Goal: Navigation & Orientation: Find specific page/section

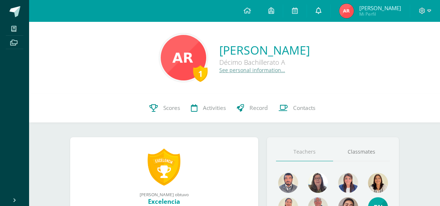
click at [322, 20] on link at bounding box center [318, 11] width 23 height 22
click at [103, 79] on div "1 [PERSON_NAME] Décimo Bachillerato A See personal information…" at bounding box center [234, 57] width 399 height 48
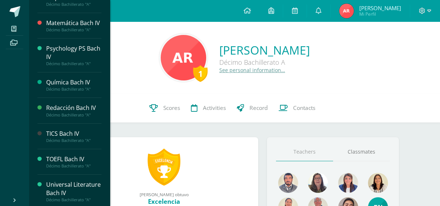
scroll to position [309, 0]
click at [59, 163] on div "Décimo Bachillerato "A"" at bounding box center [73, 165] width 55 height 5
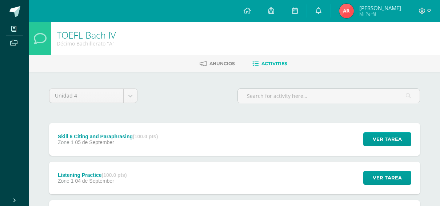
scroll to position [113, 0]
